Goal: Information Seeking & Learning: Learn about a topic

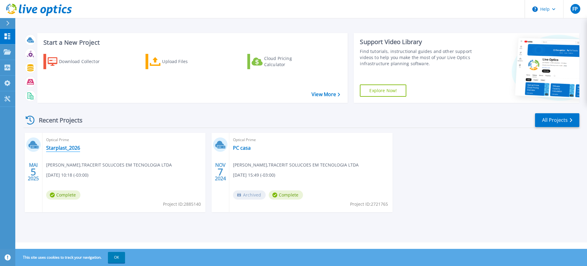
click at [64, 147] on link "Starplast_2026" at bounding box center [63, 148] width 34 height 6
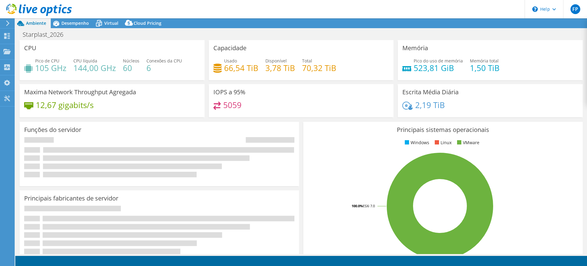
select select "SouthAmerica"
select select "USD"
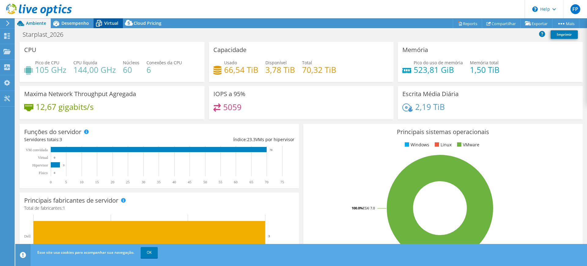
click at [108, 21] on span "Virtual" at bounding box center [111, 23] width 14 height 6
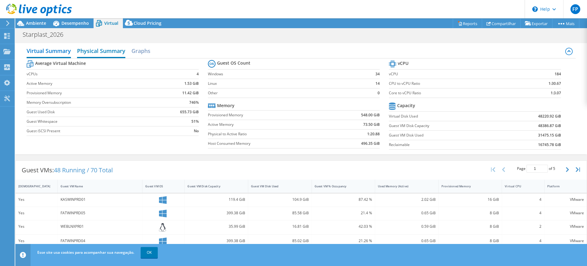
click at [113, 45] on h2 "Physical Summary" at bounding box center [101, 51] width 48 height 13
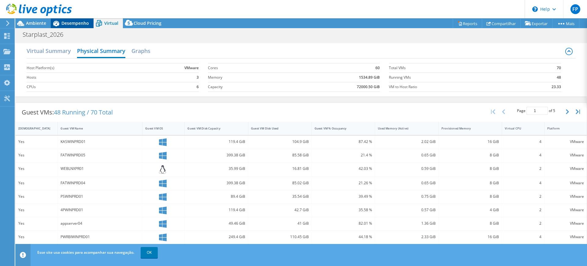
click at [77, 25] on span "Desempenho" at bounding box center [75, 23] width 28 height 6
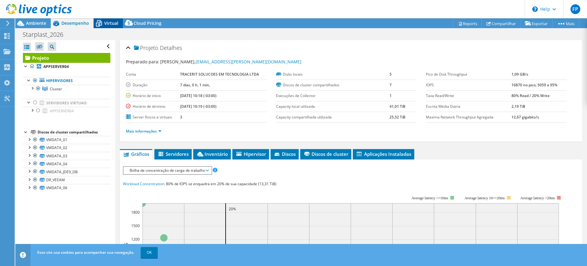
click at [103, 27] on icon at bounding box center [99, 23] width 11 height 11
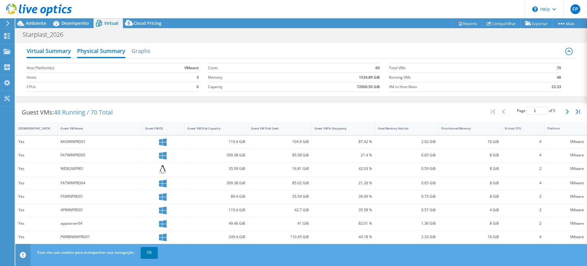
click at [66, 50] on h2 "Virtual Summary" at bounding box center [49, 51] width 44 height 13
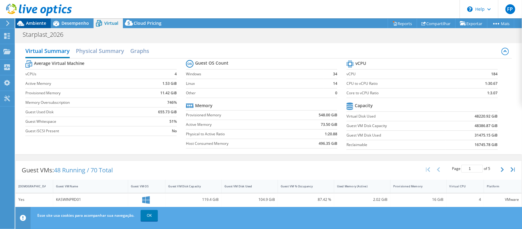
click at [37, 23] on span "Ambiente" at bounding box center [36, 23] width 20 height 6
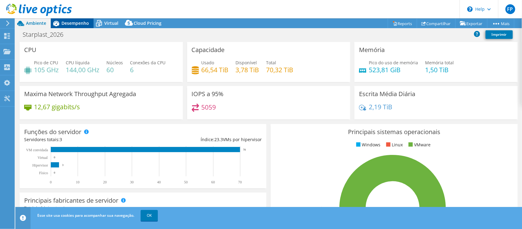
click at [76, 22] on span "Desempenho" at bounding box center [75, 23] width 28 height 6
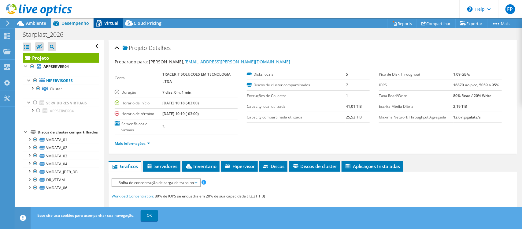
click at [104, 19] on div "Virtual" at bounding box center [108, 23] width 29 height 10
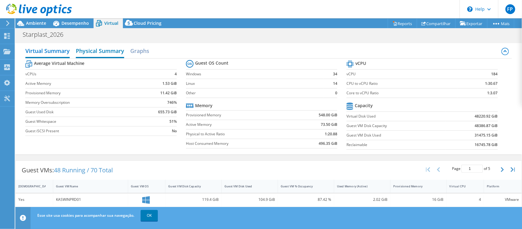
click at [114, 47] on h2 "Physical Summary" at bounding box center [100, 51] width 48 height 13
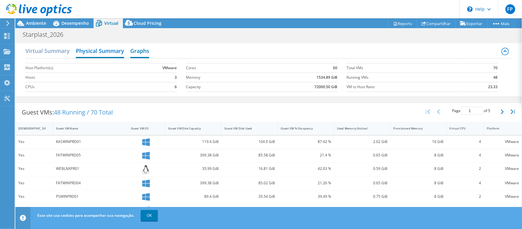
click at [133, 48] on h2 "Graphs" at bounding box center [139, 51] width 19 height 13
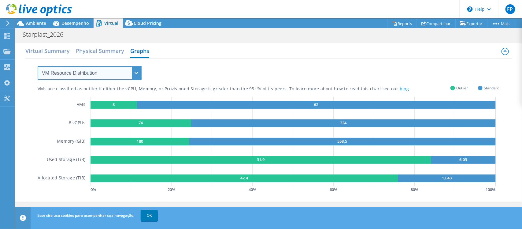
click at [116, 68] on select "VM Resource Distribution Provisioning Contrast Over Provisioning" at bounding box center [90, 73] width 104 height 14
click at [38, 66] on select "VM Resource Distribution Provisioning Contrast Over Provisioning" at bounding box center [90, 73] width 104 height 14
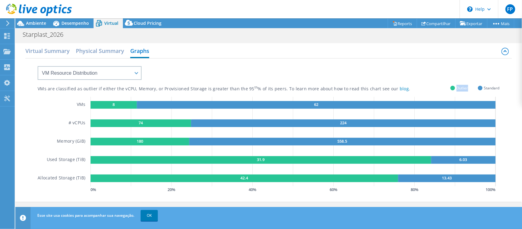
drag, startPoint x: 463, startPoint y: 89, endPoint x: 452, endPoint y: 88, distance: 11.0
click at [451, 88] on div "Outlier" at bounding box center [460, 88] width 18 height 5
click at [255, 88] on div "VMs are classified as outlier if either the vCPU, Memory, or Provisioned Storag…" at bounding box center [240, 89] width 404 height 6
click at [71, 23] on span "Desempenho" at bounding box center [75, 23] width 28 height 6
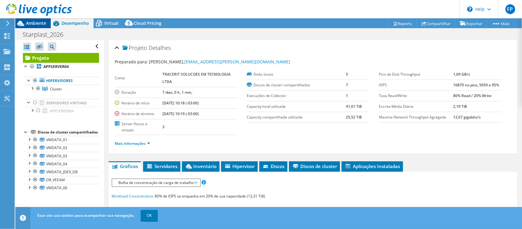
click at [39, 26] on div "Ambiente" at bounding box center [32, 23] width 35 height 10
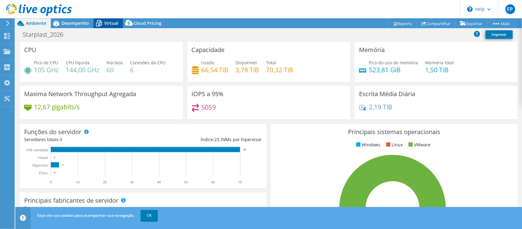
click at [110, 23] on span "Virtual" at bounding box center [111, 23] width 14 height 6
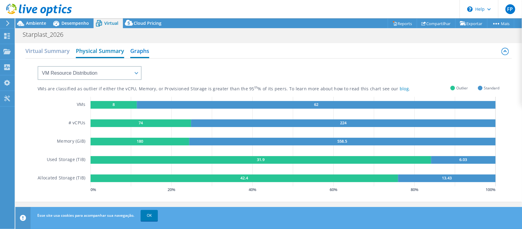
click at [93, 50] on h2 "Physical Summary" at bounding box center [100, 51] width 48 height 13
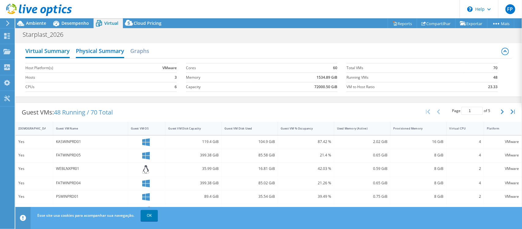
click at [49, 51] on h2 "Virtual Summary" at bounding box center [47, 51] width 44 height 13
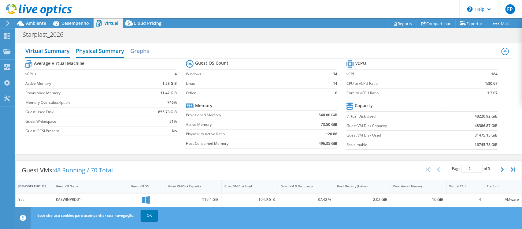
click at [92, 50] on h2 "Physical Summary" at bounding box center [100, 51] width 48 height 13
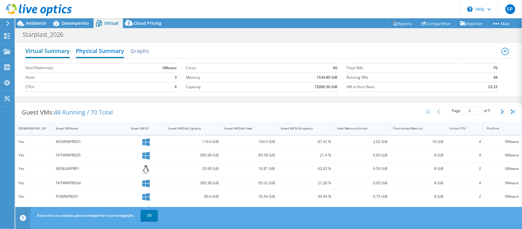
click at [69, 49] on h2 "Virtual Summary" at bounding box center [47, 51] width 44 height 13
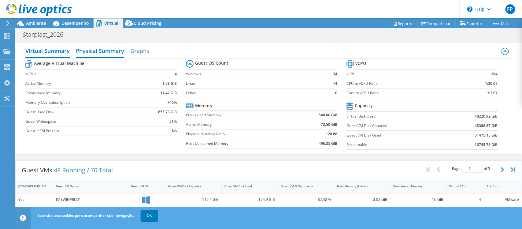
click at [94, 51] on h2 "Physical Summary" at bounding box center [100, 51] width 48 height 13
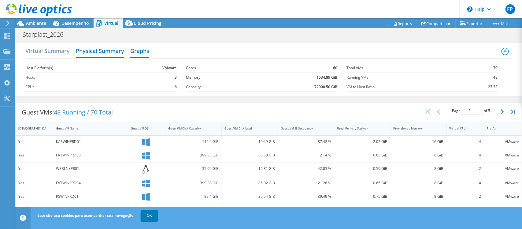
click at [134, 51] on h2 "Graphs" at bounding box center [139, 51] width 19 height 13
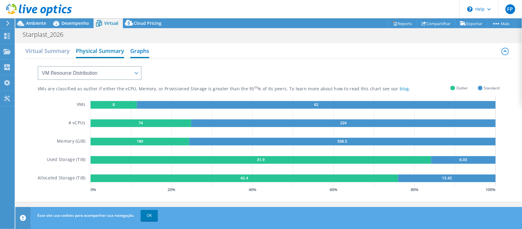
click at [111, 54] on h2 "Physical Summary" at bounding box center [100, 51] width 48 height 13
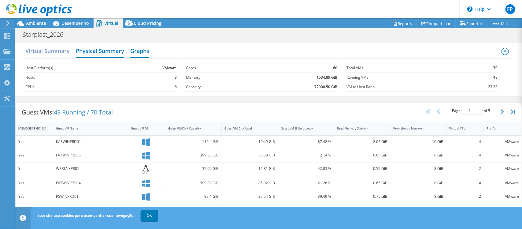
click at [141, 49] on h2 "Graphs" at bounding box center [139, 51] width 19 height 13
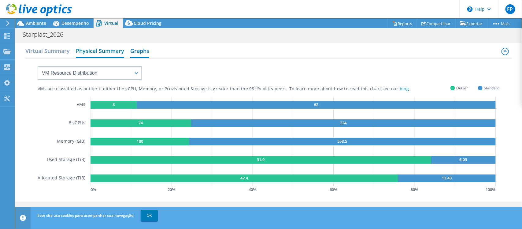
click at [94, 54] on h2 "Physical Summary" at bounding box center [100, 51] width 48 height 13
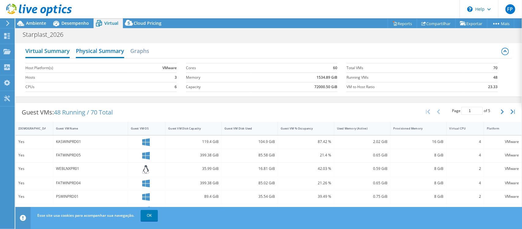
click at [60, 51] on h2 "Virtual Summary" at bounding box center [47, 51] width 44 height 13
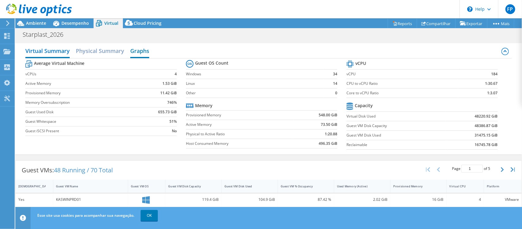
click at [135, 50] on h2 "Graphs" at bounding box center [139, 51] width 19 height 13
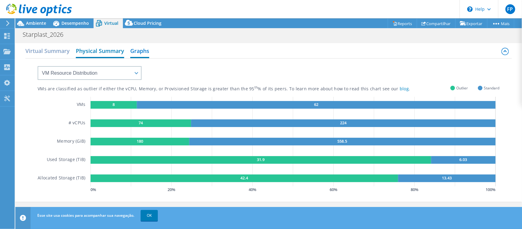
click at [106, 51] on h2 "Physical Summary" at bounding box center [100, 51] width 48 height 13
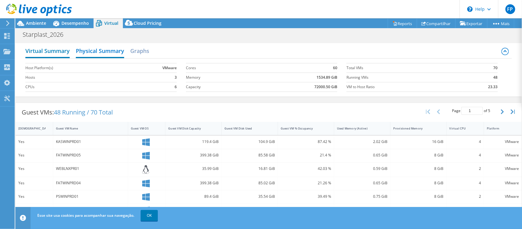
click at [58, 52] on h2 "Virtual Summary" at bounding box center [47, 51] width 44 height 13
